Goal: Navigation & Orientation: Find specific page/section

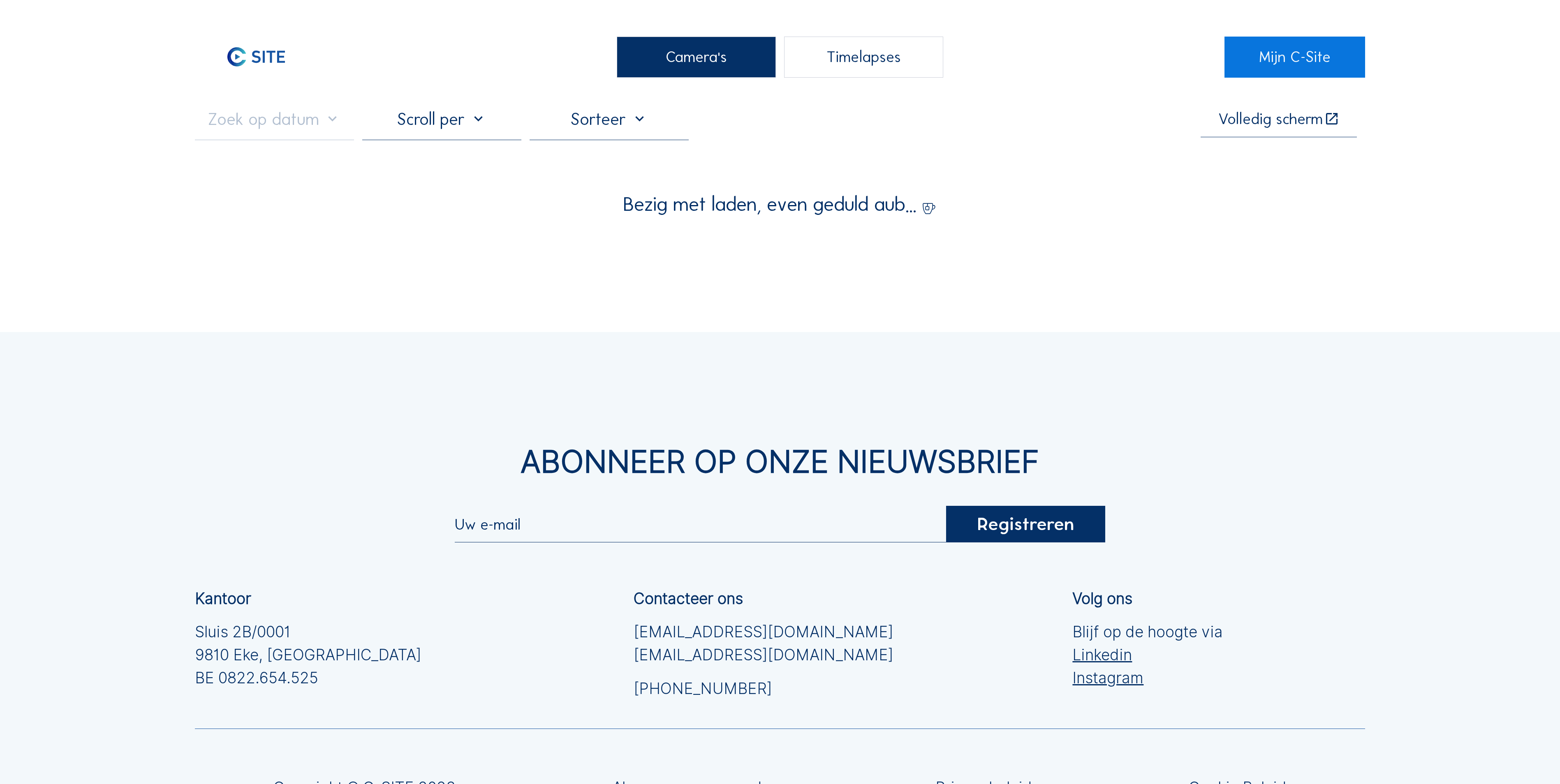
click at [734, 47] on div "Camera's" at bounding box center [696, 57] width 159 height 41
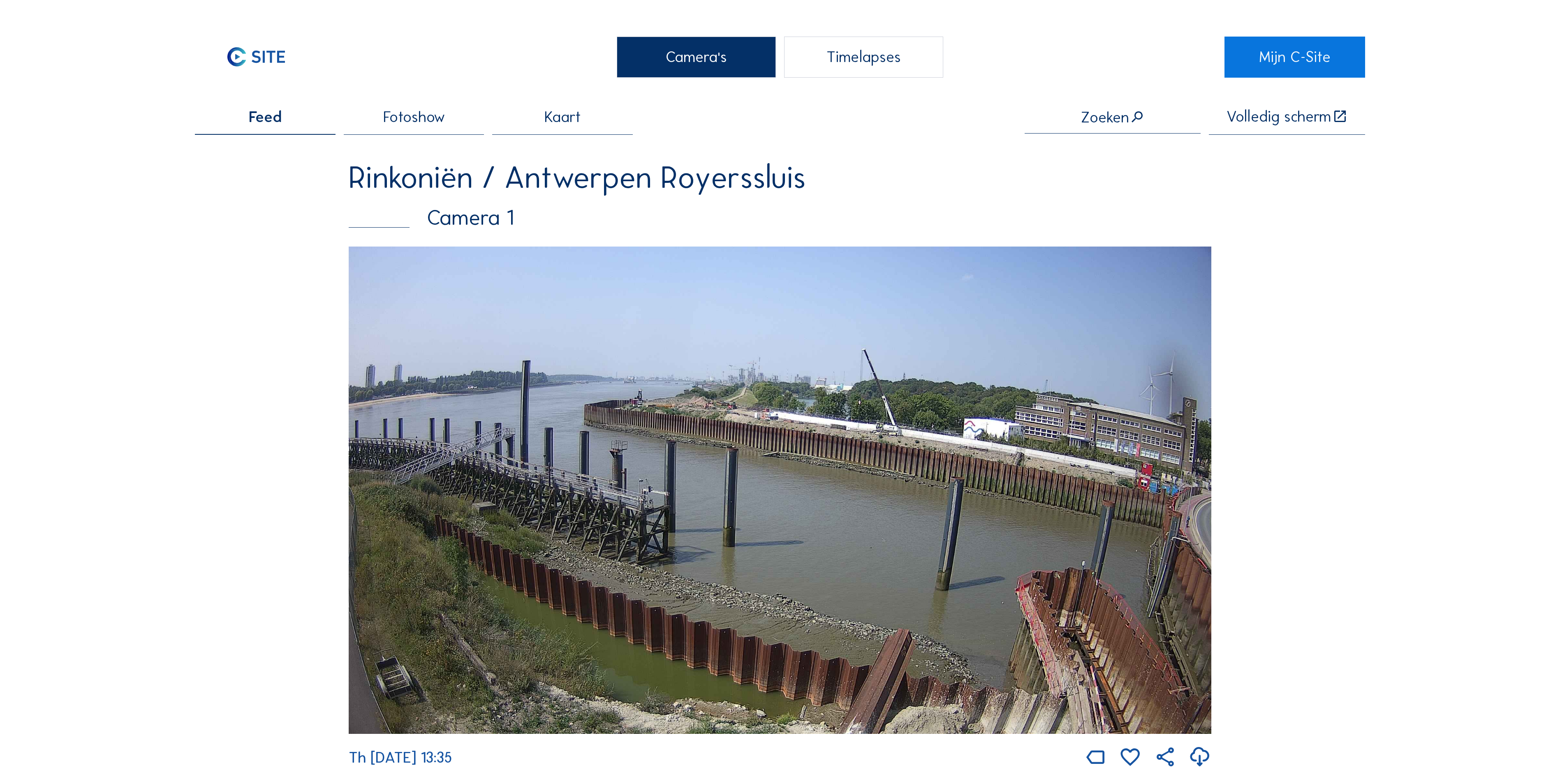
click at [745, 74] on div "Camera's" at bounding box center [696, 57] width 159 height 41
drag, startPoint x: 714, startPoint y: 57, endPoint x: 710, endPoint y: 58, distance: 4.1
click at [713, 57] on div "Camera's" at bounding box center [696, 57] width 159 height 41
drag, startPoint x: 699, startPoint y: 63, endPoint x: 682, endPoint y: 63, distance: 17.0
click at [682, 63] on div "Camera's" at bounding box center [696, 57] width 159 height 41
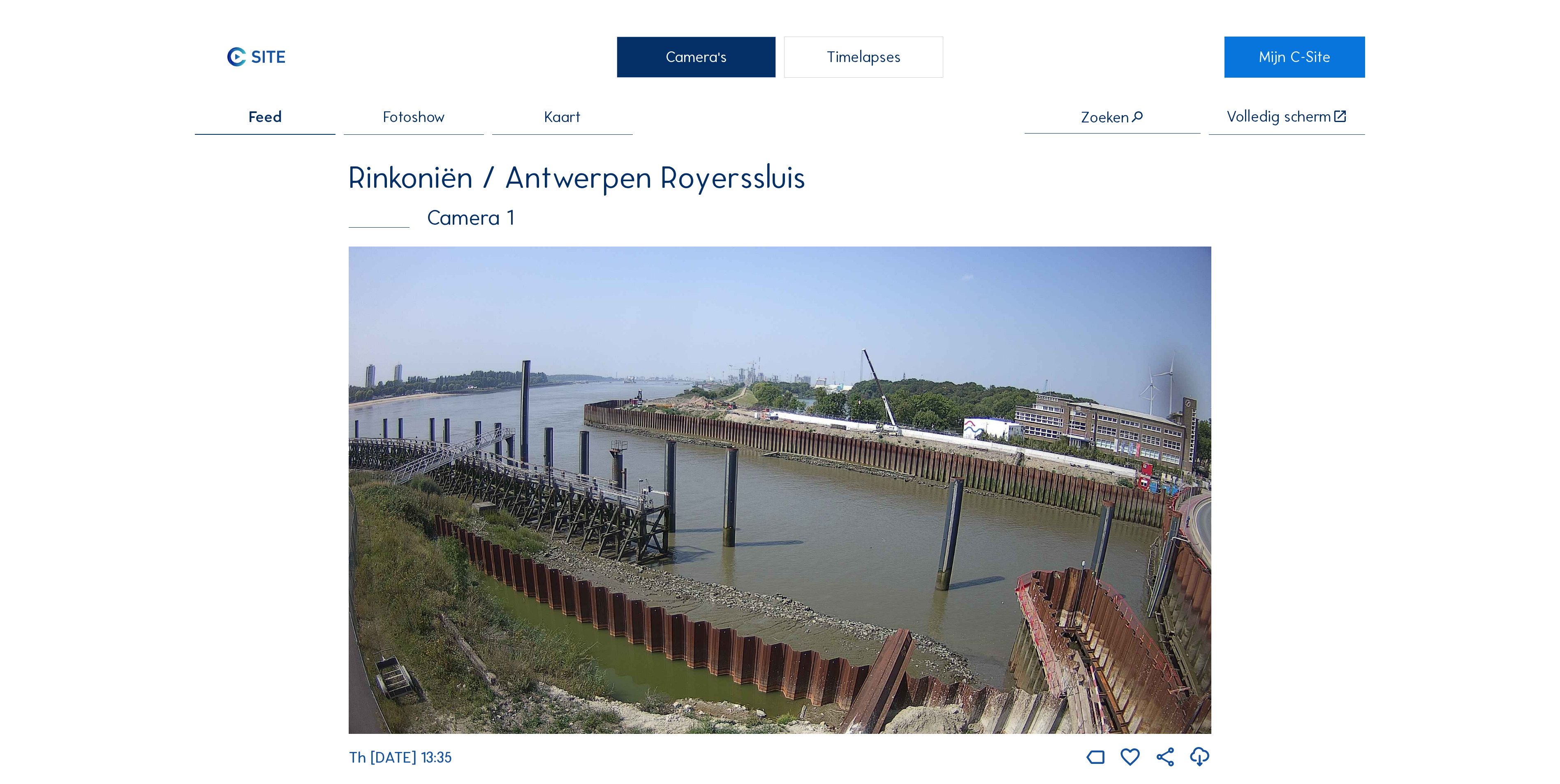
click at [663, 72] on div "Camera's" at bounding box center [696, 57] width 159 height 41
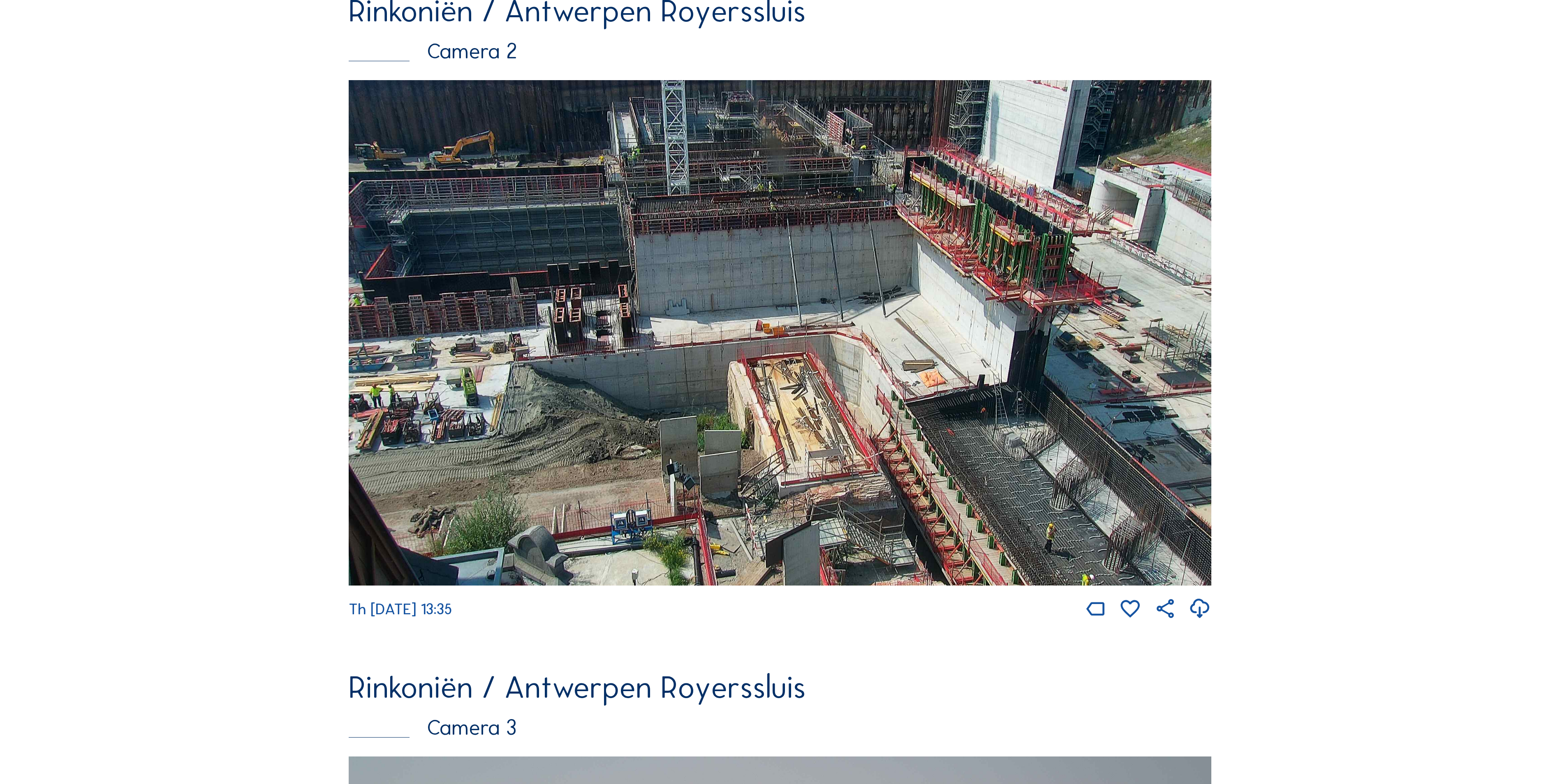
scroll to position [822, 0]
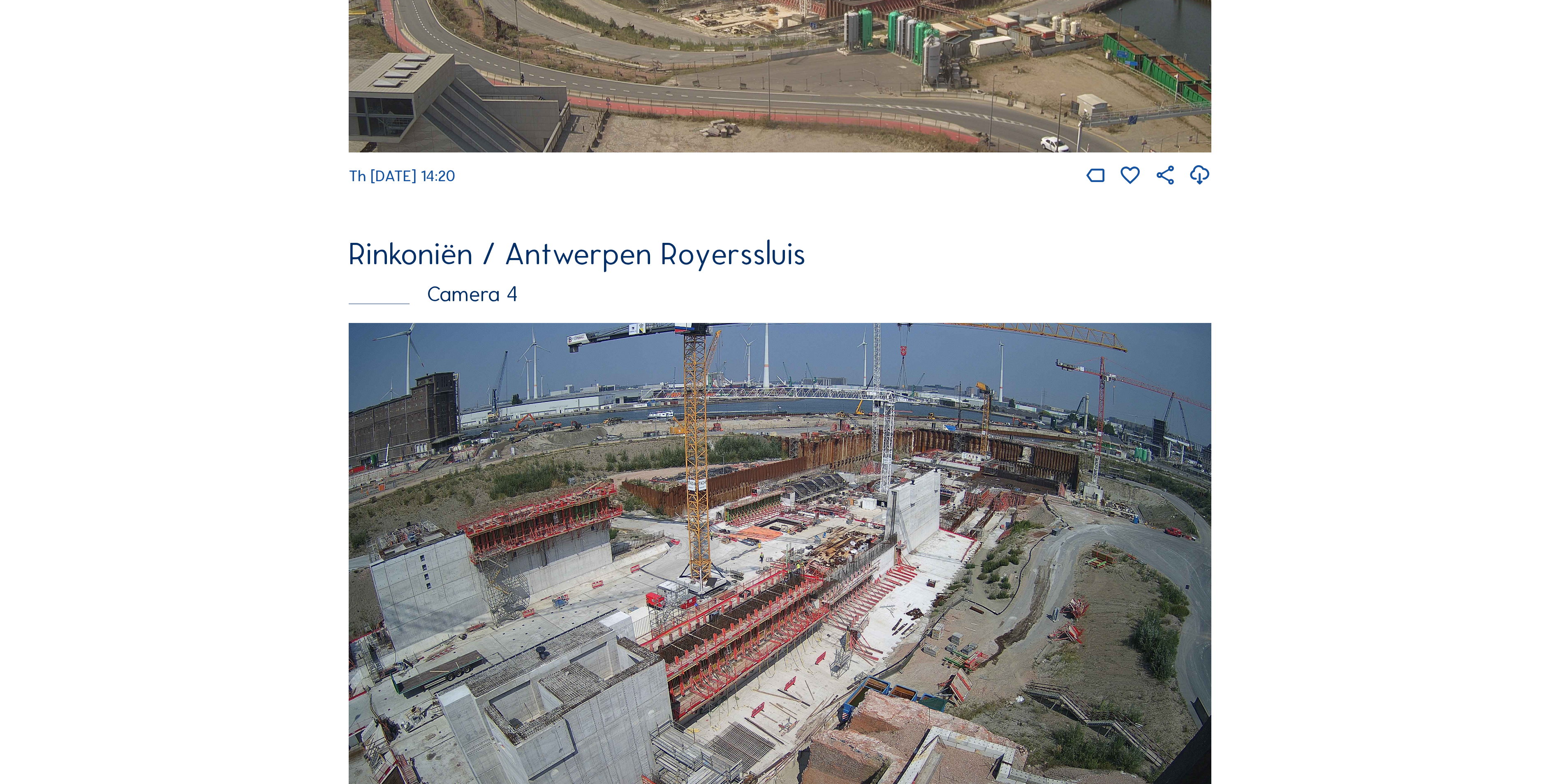
scroll to position [2055, 0]
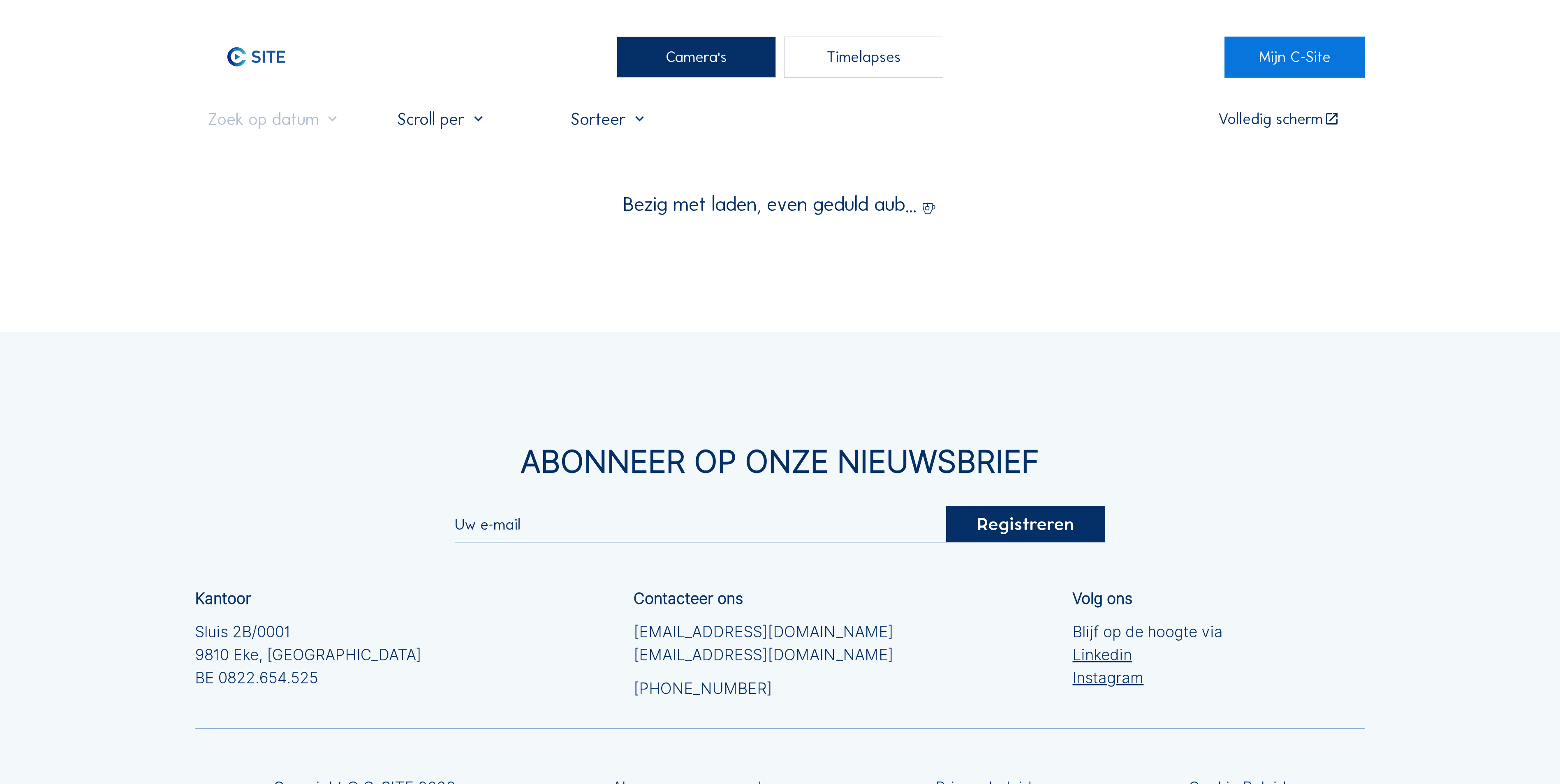
click at [653, 78] on div "Camera's Timelapses Mijn C-Site Volledig scherm Bezig met laden, even geduld au…" at bounding box center [780, 476] width 1560 height 953
click at [657, 74] on div "Camera's" at bounding box center [696, 57] width 159 height 41
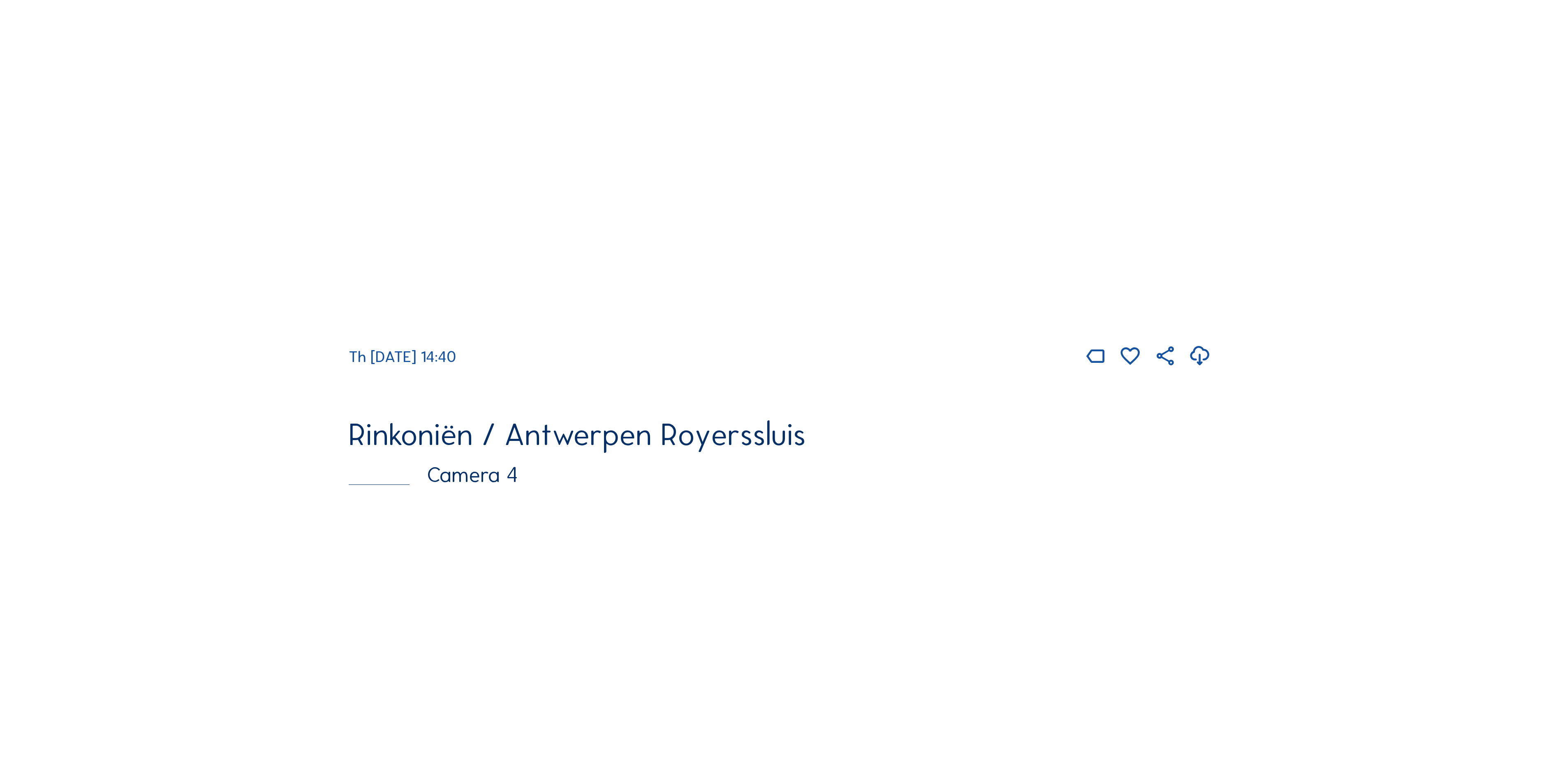
scroll to position [1562, 0]
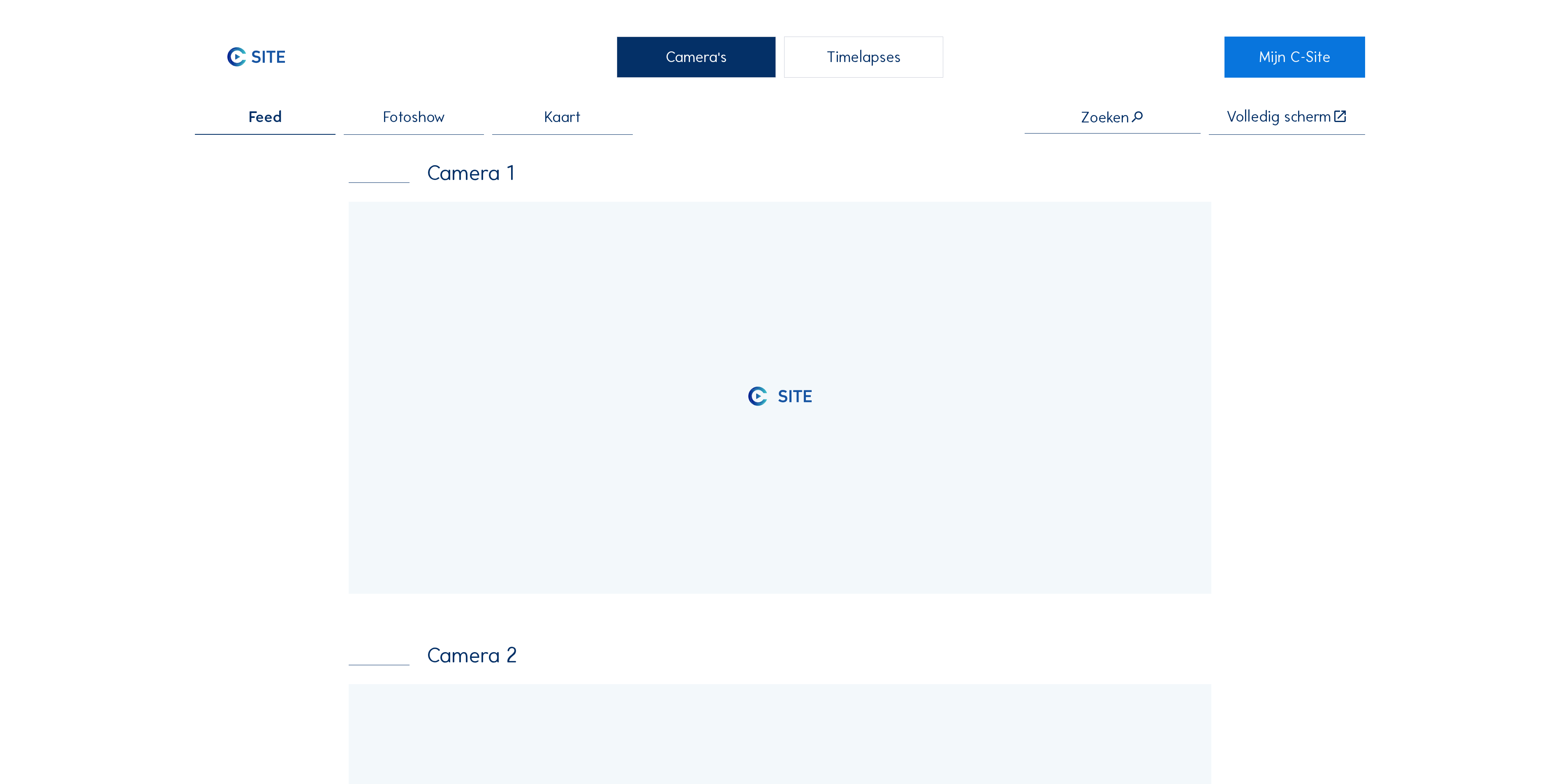
click at [633, 71] on div "Camera's" at bounding box center [696, 57] width 159 height 41
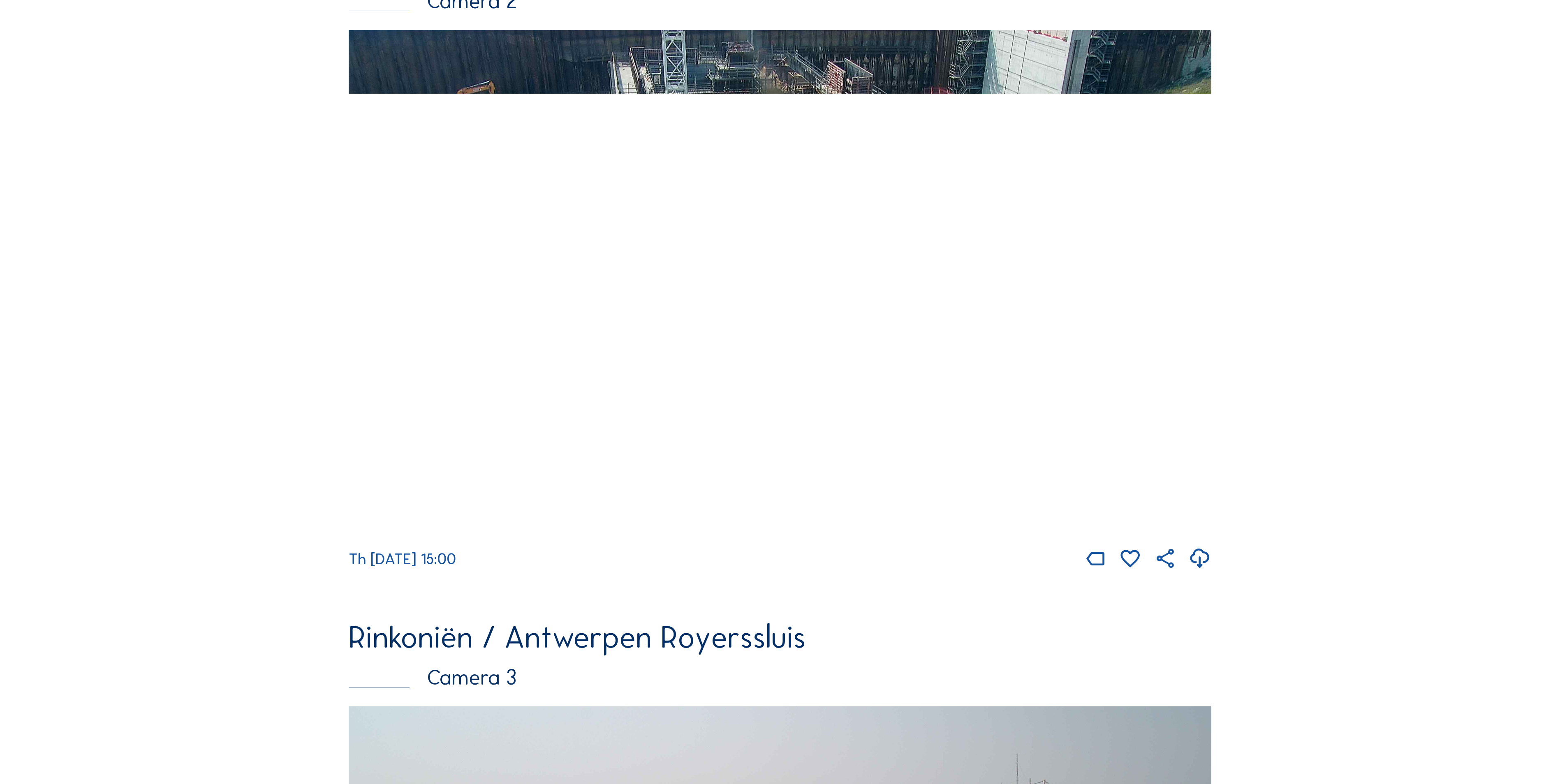
scroll to position [904, 0]
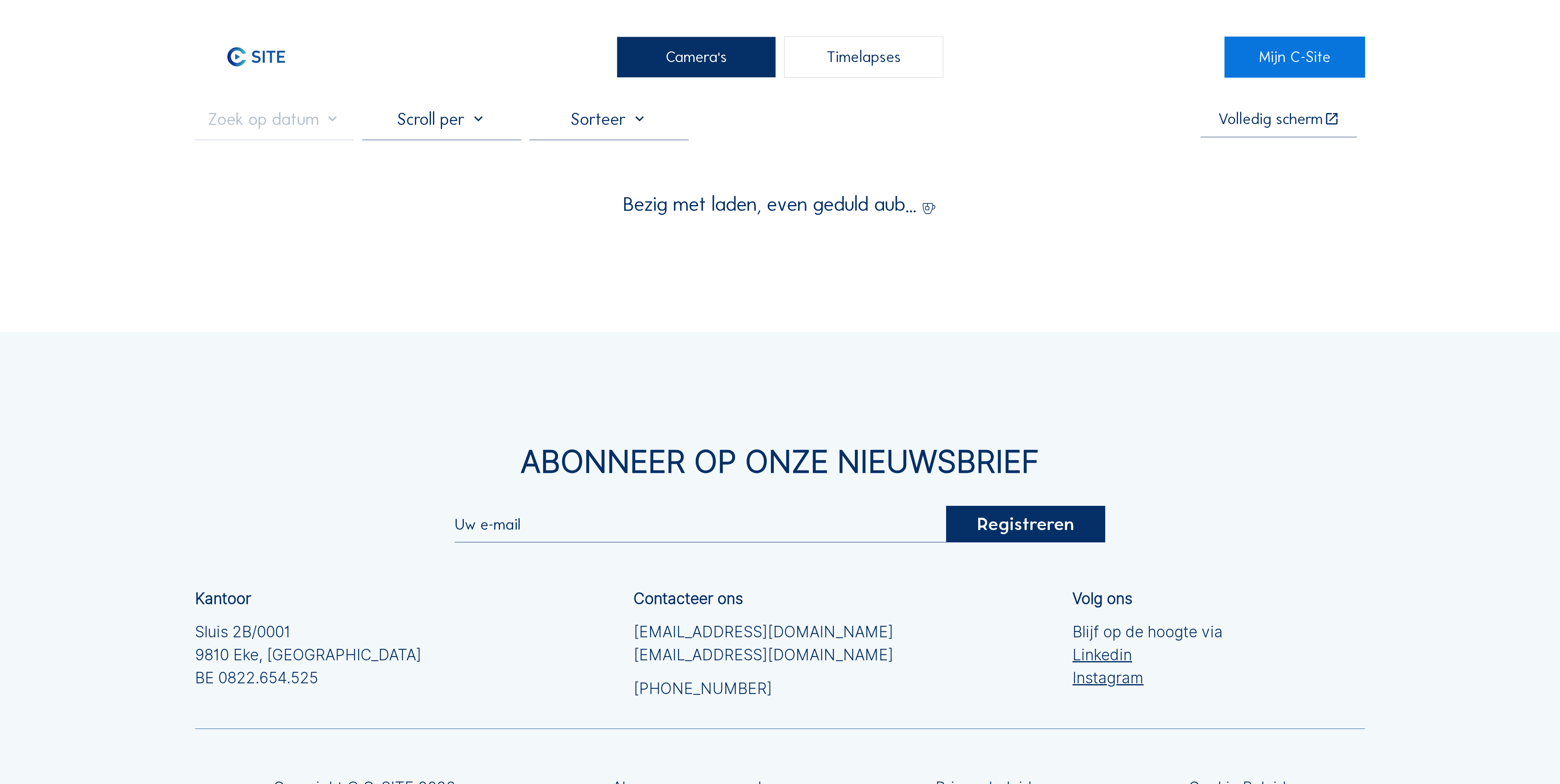
click at [747, 66] on div "Camera's" at bounding box center [696, 57] width 159 height 41
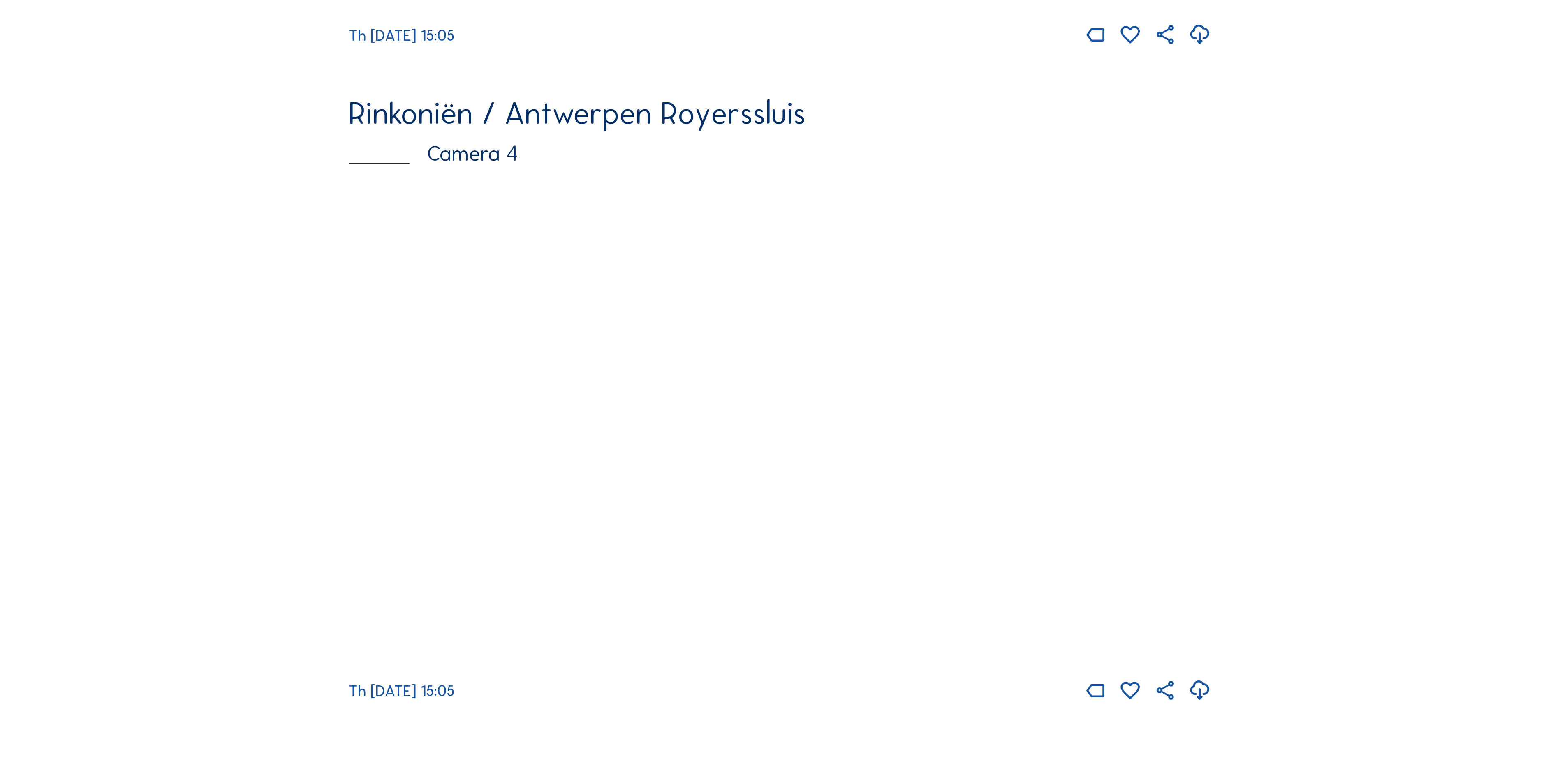
scroll to position [1891, 0]
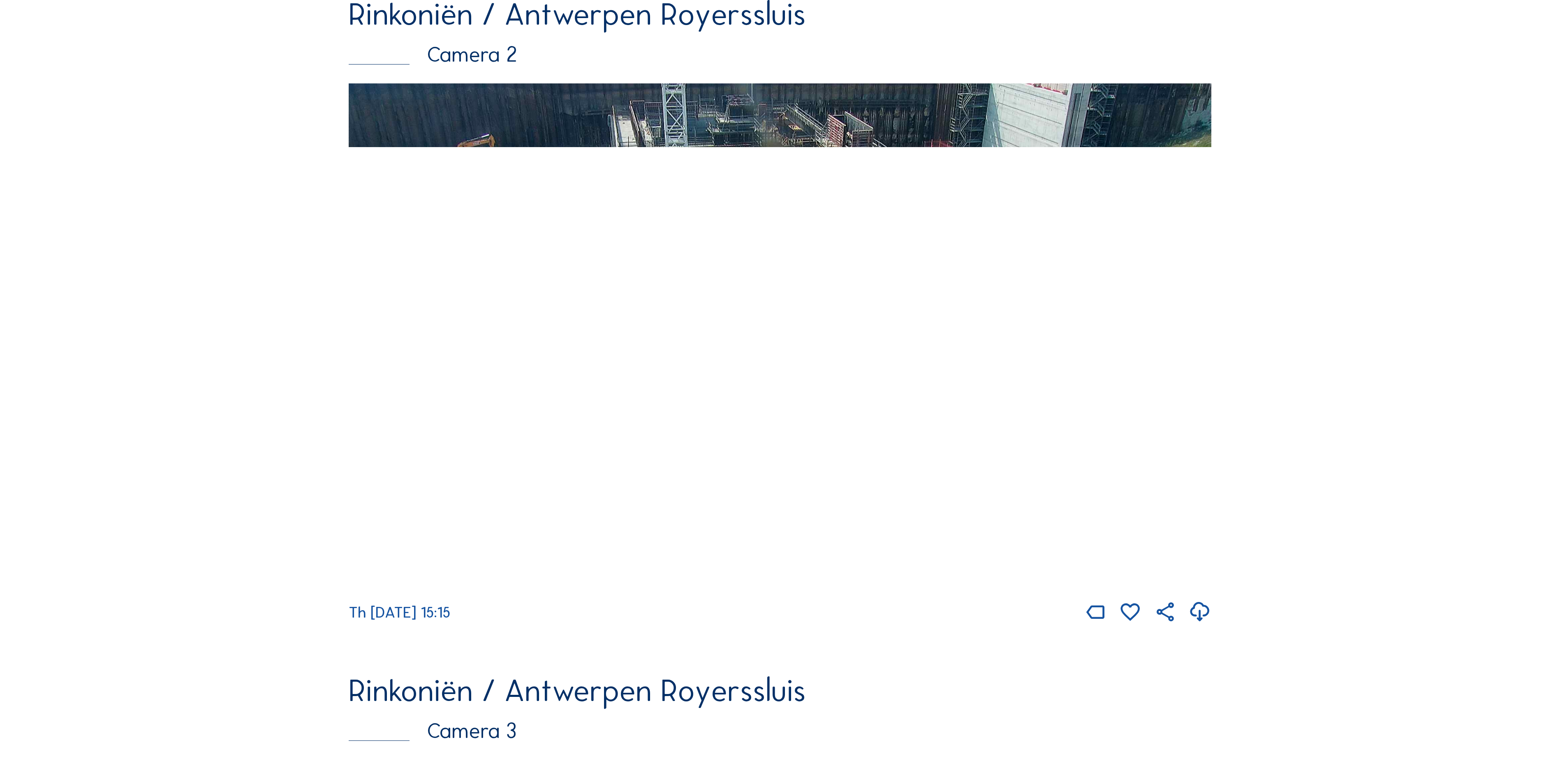
scroll to position [822, 0]
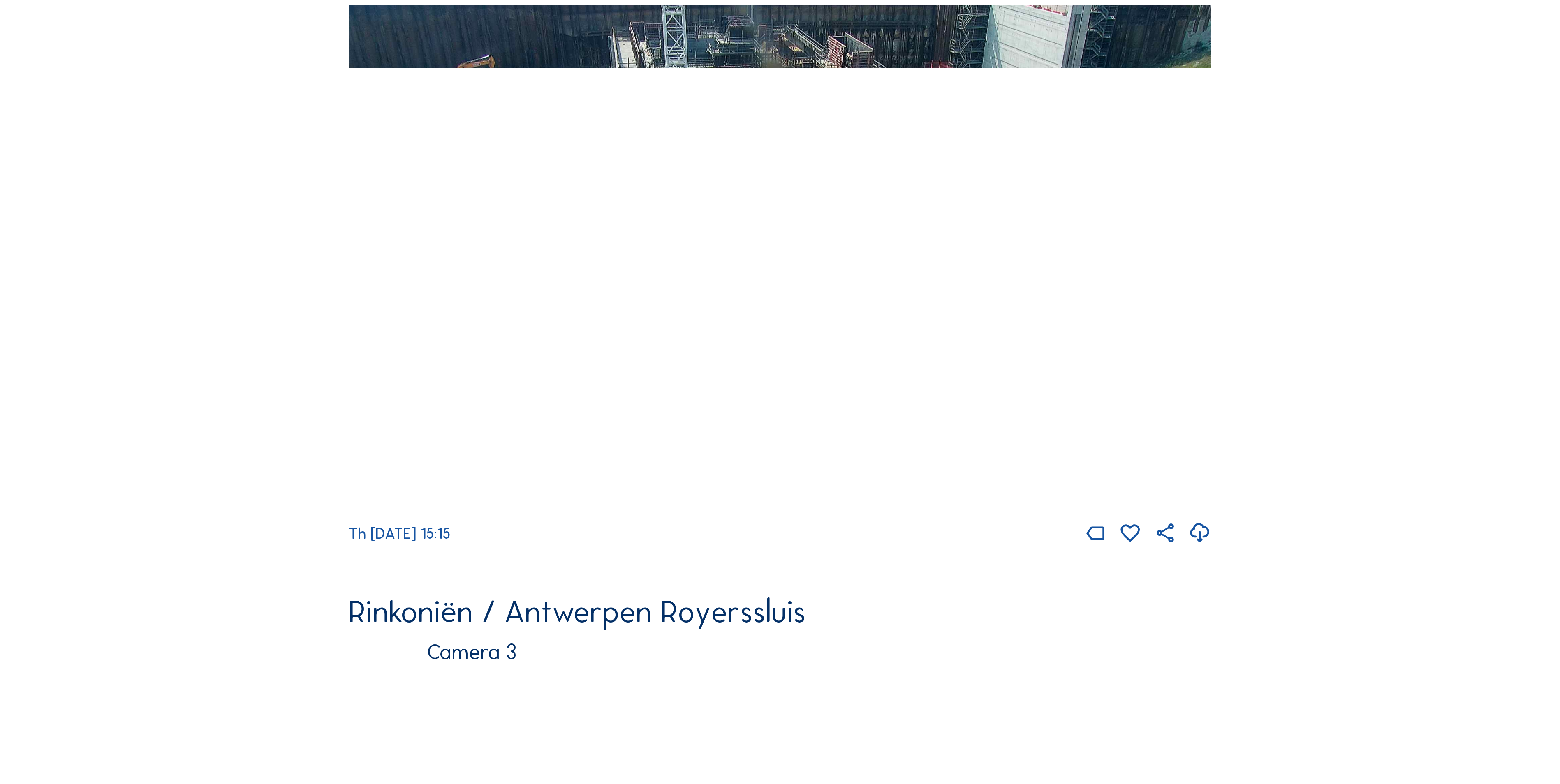
scroll to position [904, 0]
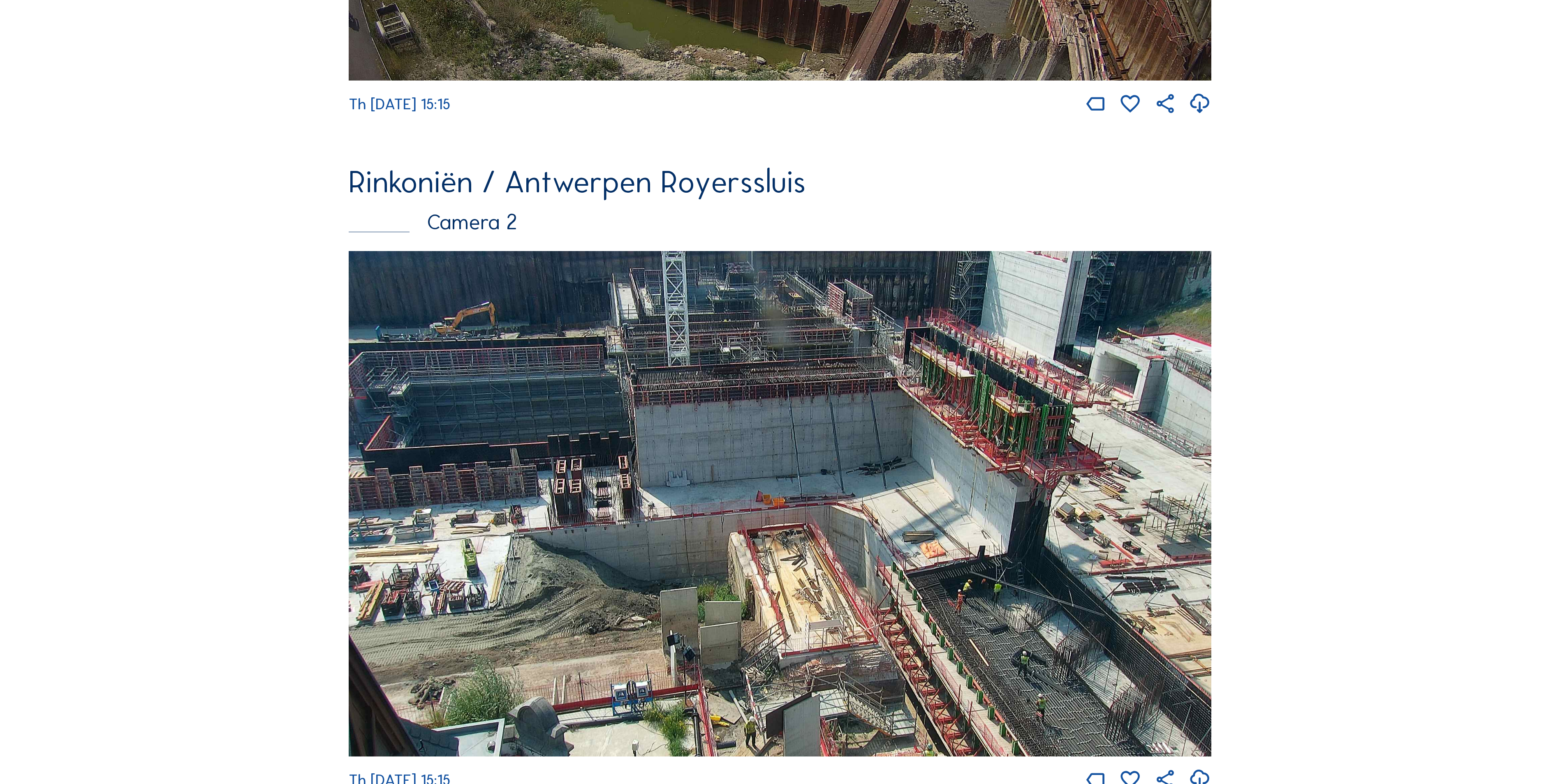
scroll to position [904, 0]
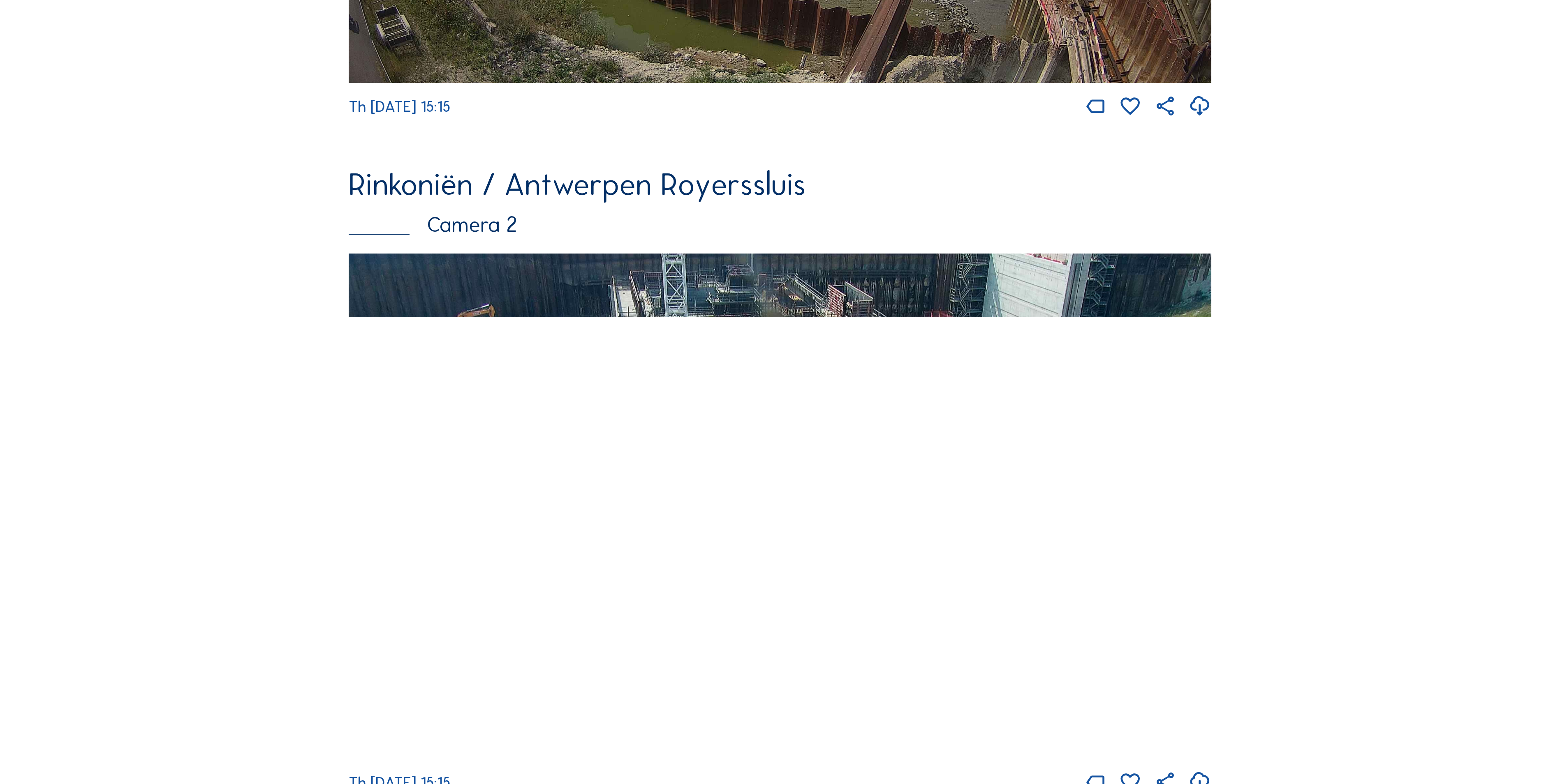
scroll to position [740, 0]
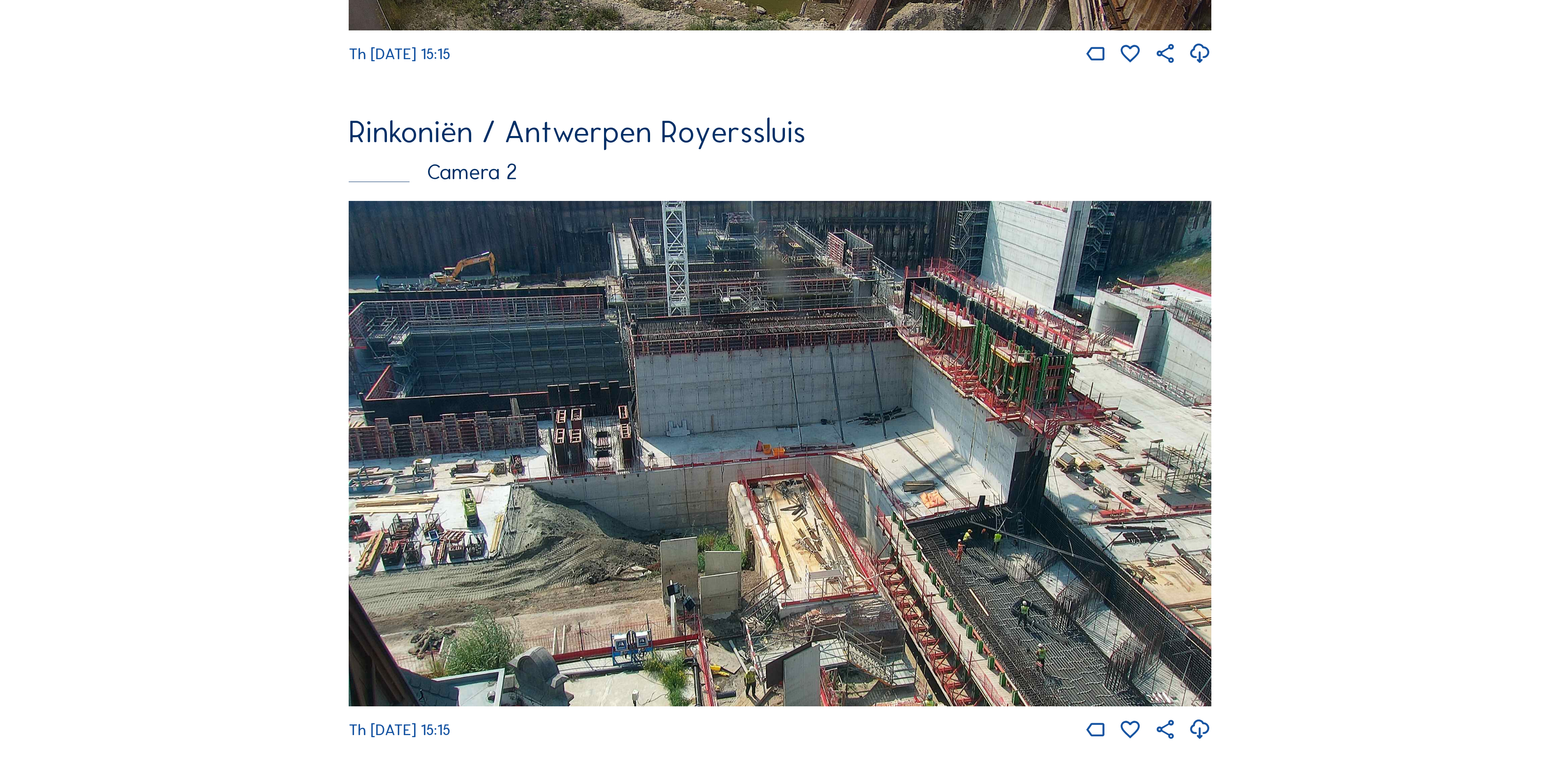
scroll to position [822, 0]
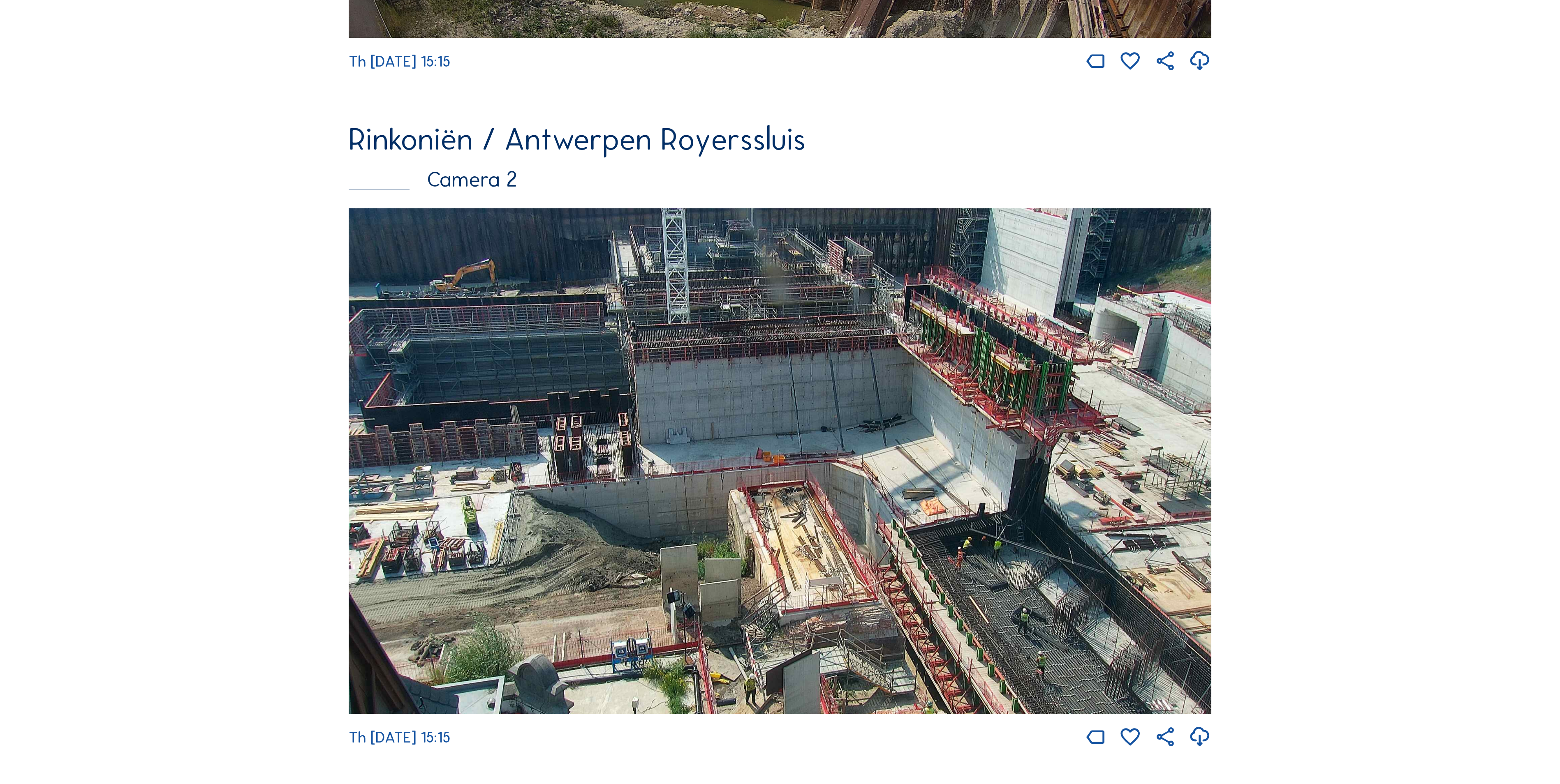
scroll to position [904, 0]
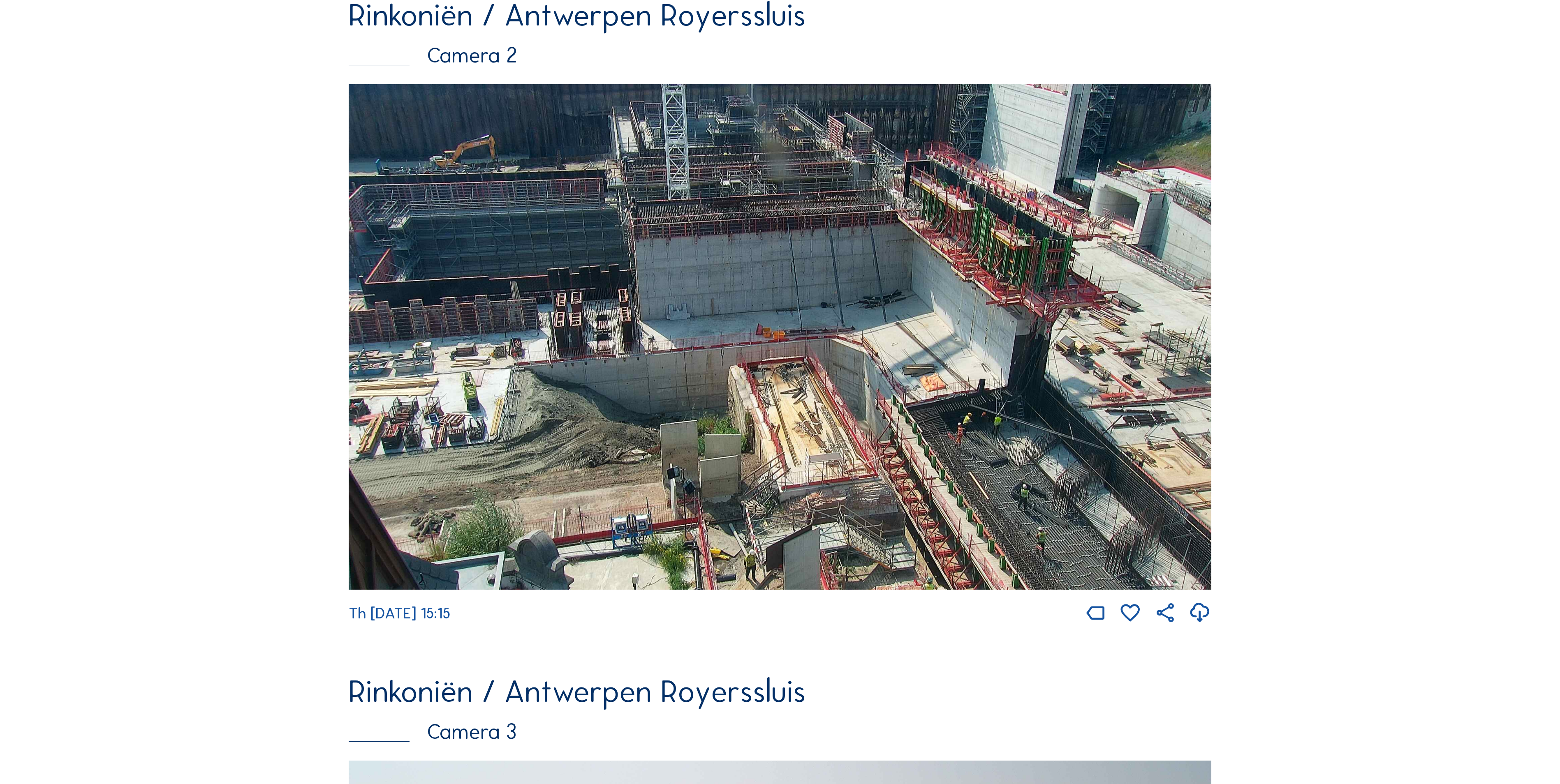
scroll to position [822, 0]
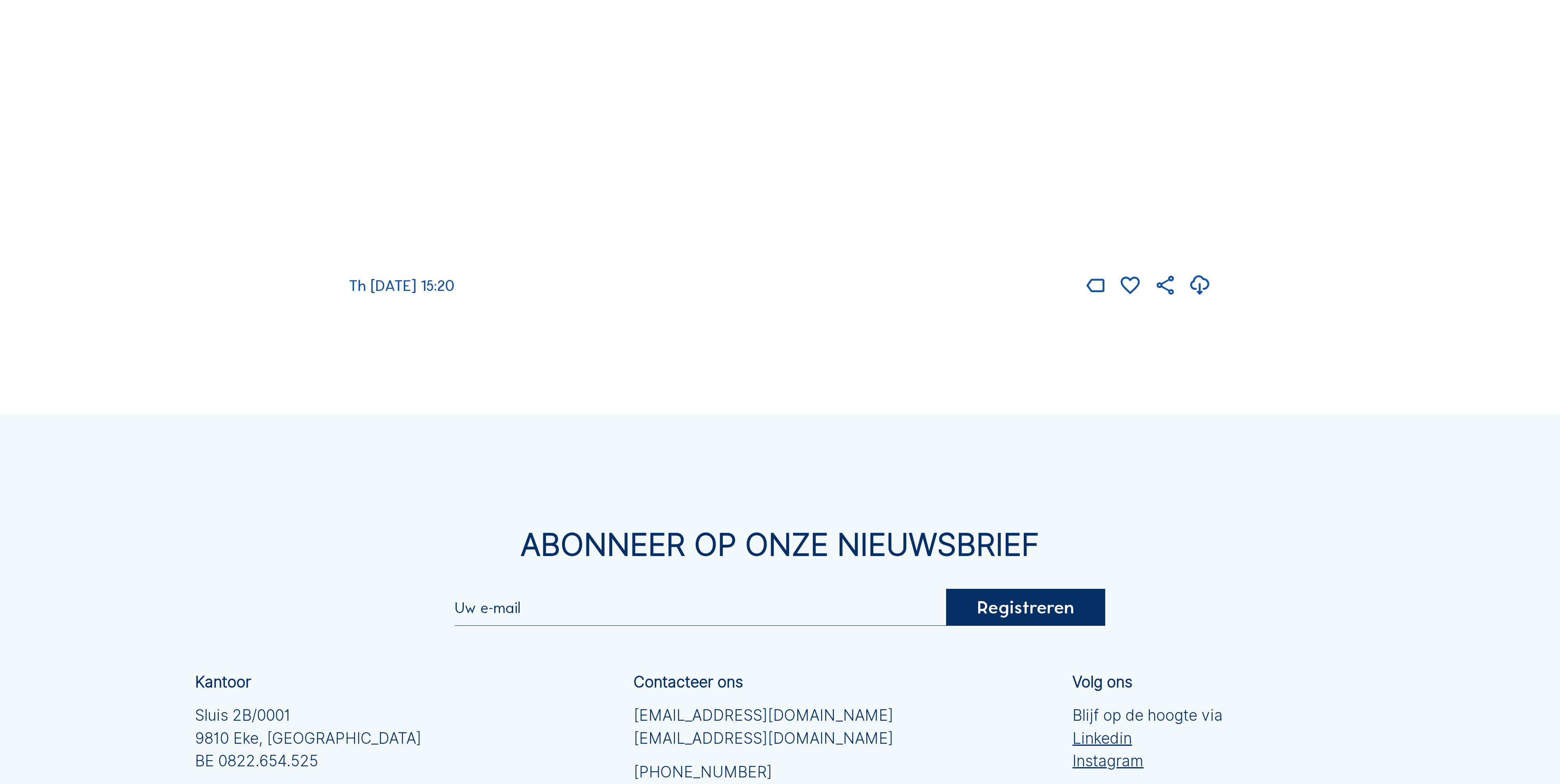
scroll to position [2241, 0]
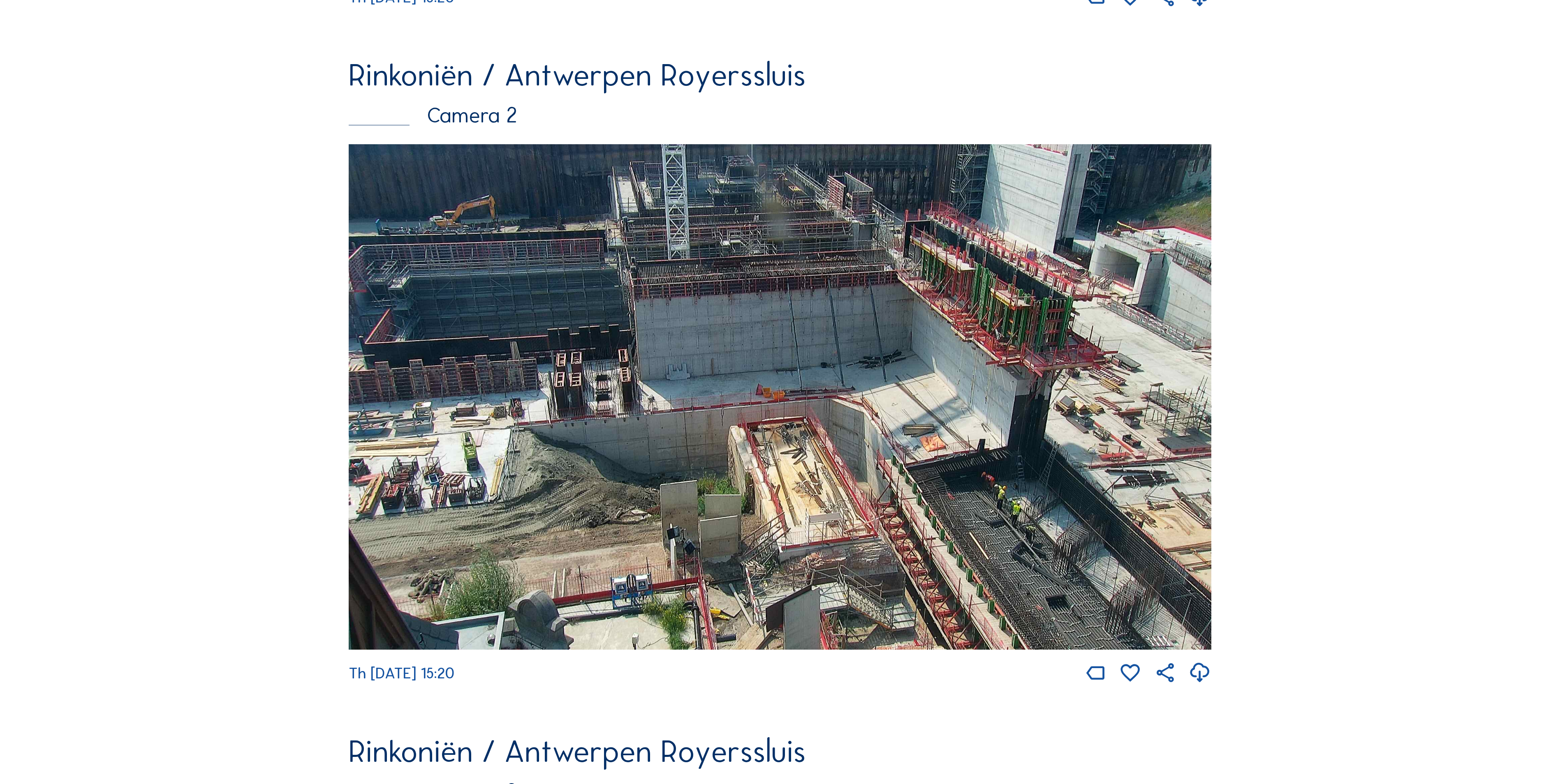
scroll to position [904, 0]
